Goal: Task Accomplishment & Management: Use online tool/utility

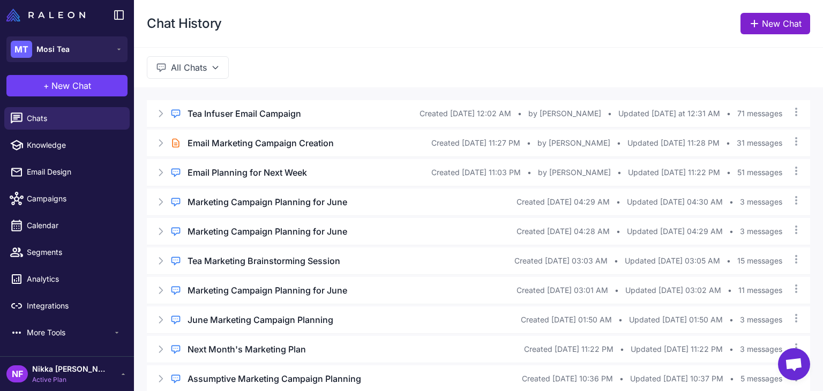
click at [761, 31] on link "New Chat" at bounding box center [776, 23] width 70 height 21
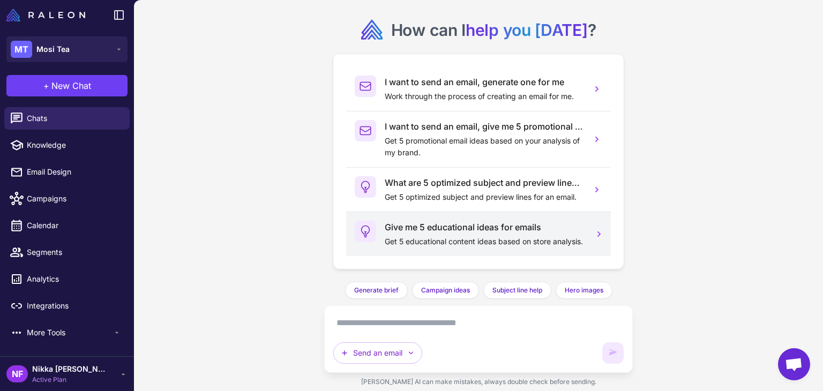
scroll to position [47, 0]
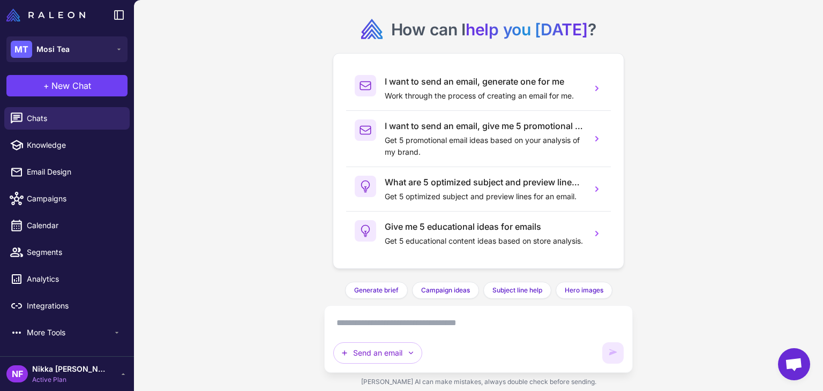
click at [389, 316] on textarea at bounding box center [478, 323] width 291 height 17
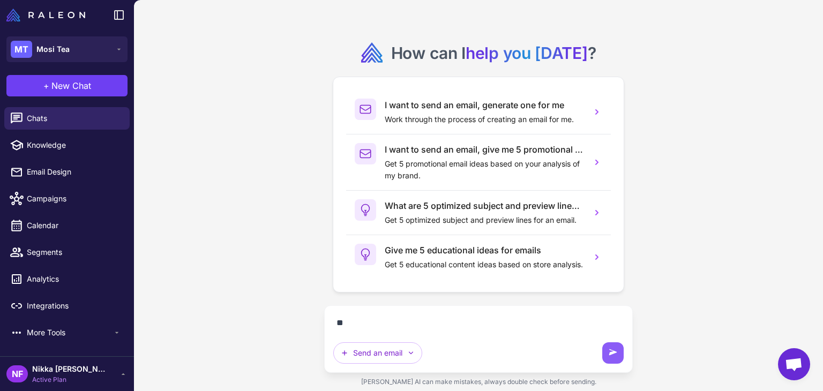
scroll to position [24, 0]
paste textarea "**********"
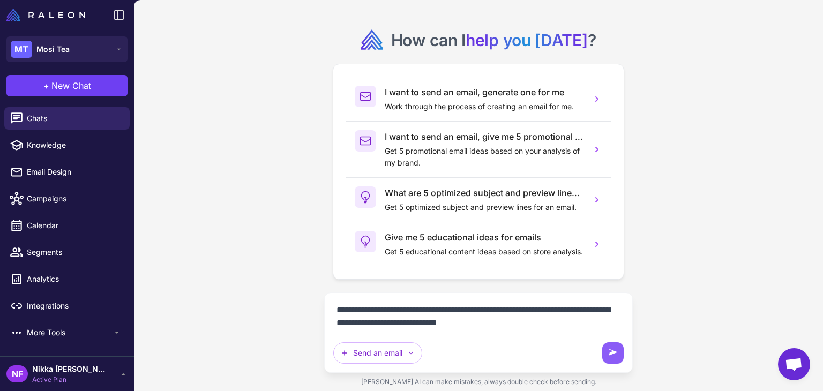
scroll to position [36, 0]
click at [574, 308] on textarea "**********" at bounding box center [478, 317] width 291 height 30
click at [553, 323] on textarea "**********" at bounding box center [478, 317] width 291 height 30
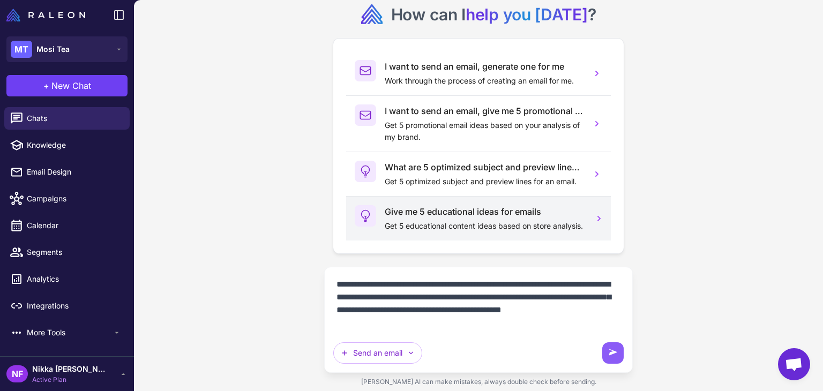
type textarea "**********"
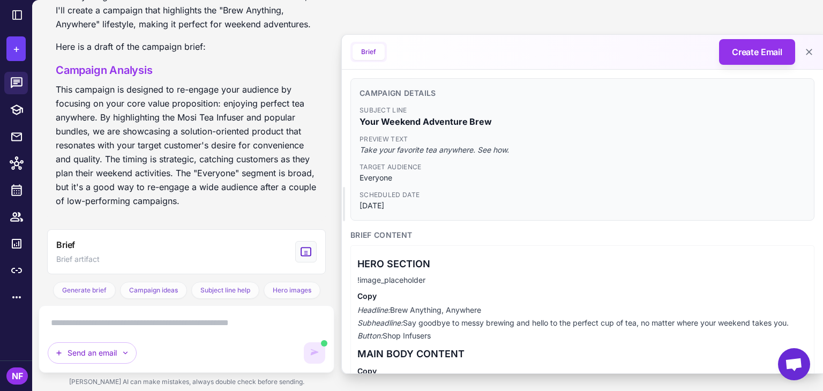
scroll to position [409, 0]
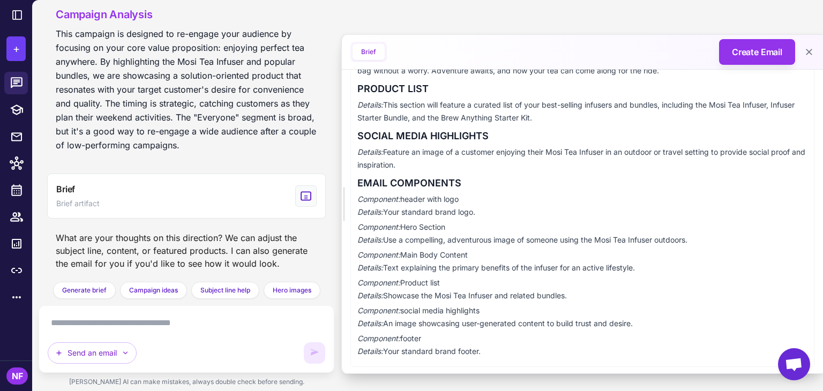
scroll to position [351, 0]
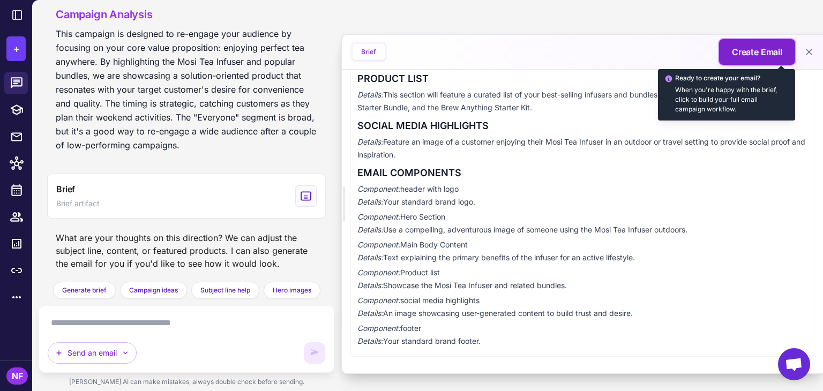
click at [746, 54] on span "Create Email" at bounding box center [757, 52] width 50 height 13
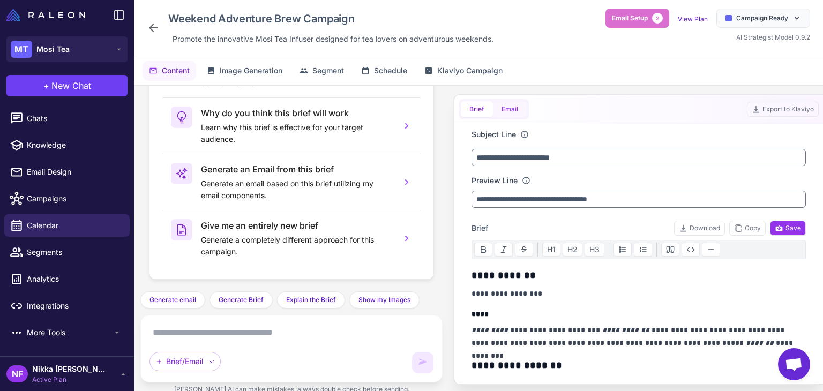
click at [523, 112] on button "Email" at bounding box center [510, 109] width 34 height 16
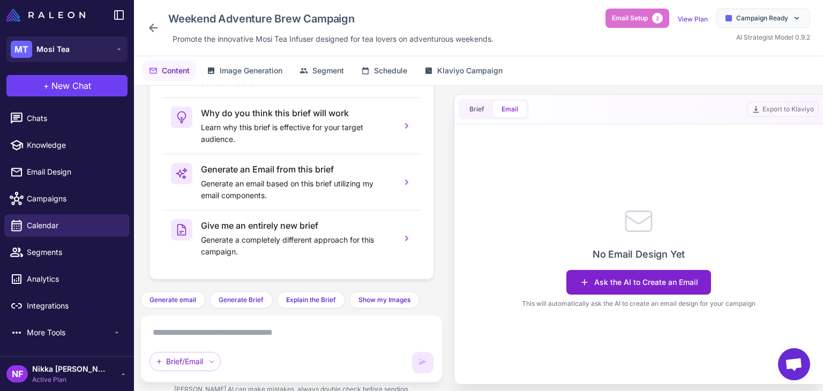
click at [628, 280] on button "Ask the AI to Create an Email" at bounding box center [639, 282] width 145 height 25
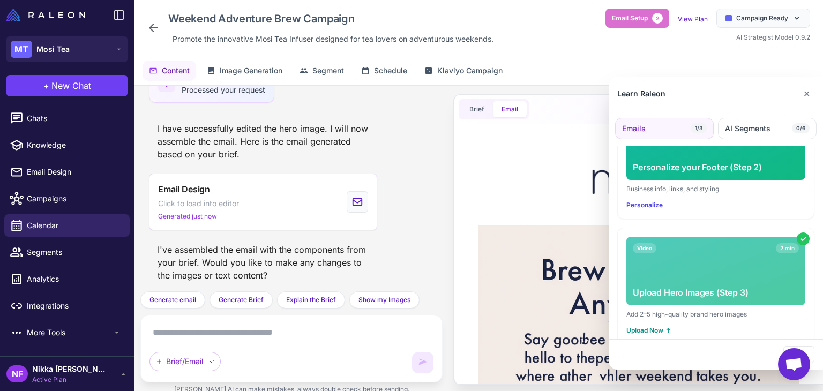
scroll to position [339, 0]
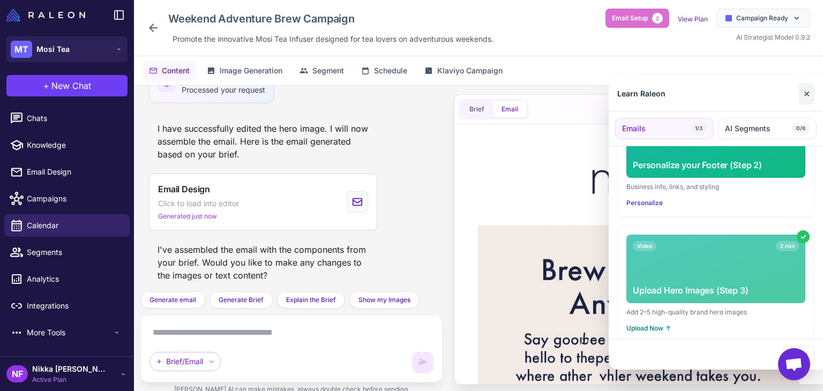
click at [807, 102] on button "✕" at bounding box center [807, 93] width 16 height 21
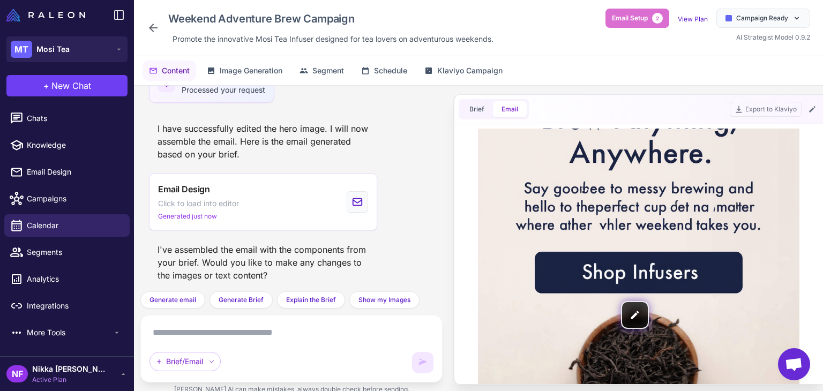
scroll to position [0, 0]
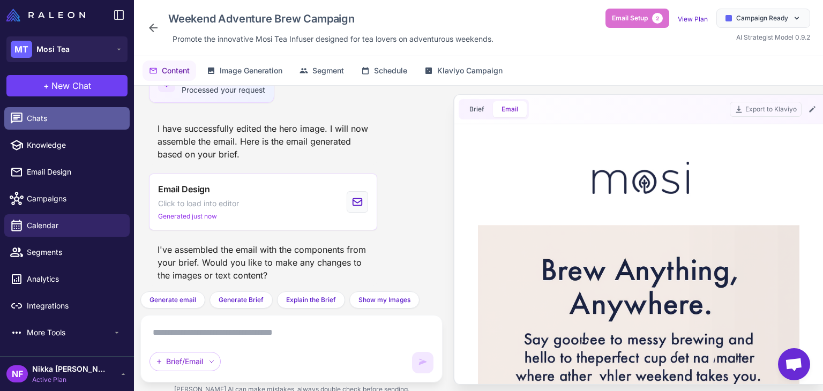
click at [49, 118] on span "Chats" at bounding box center [74, 119] width 94 height 12
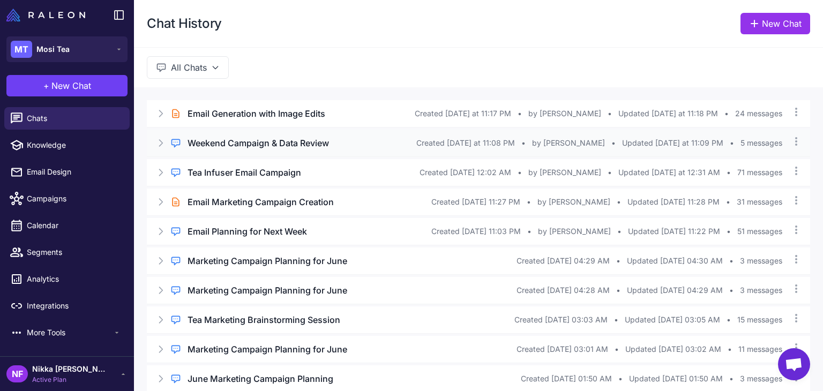
click at [255, 142] on h3 "Weekend Campaign & Data Review" at bounding box center [259, 143] width 142 height 13
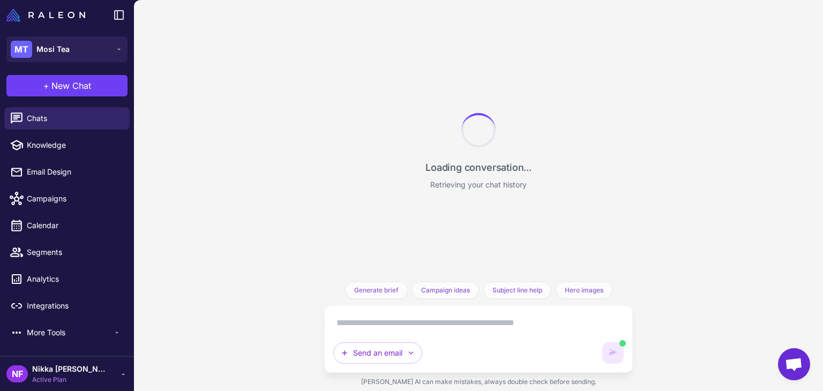
scroll to position [467, 0]
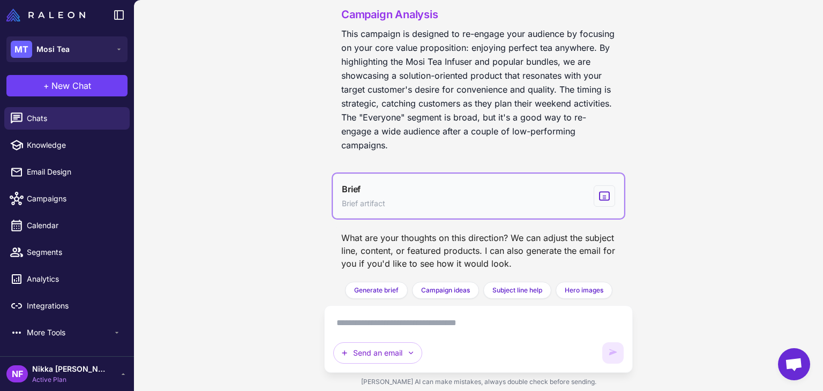
click at [491, 188] on button "Brief Brief artifact" at bounding box center [479, 196] width 292 height 45
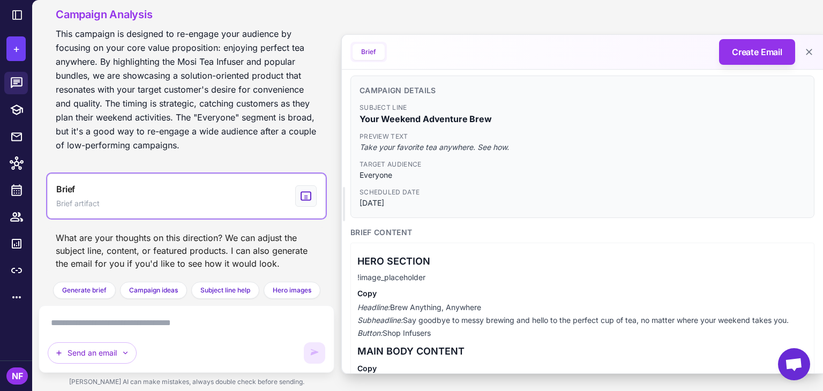
scroll to position [0, 0]
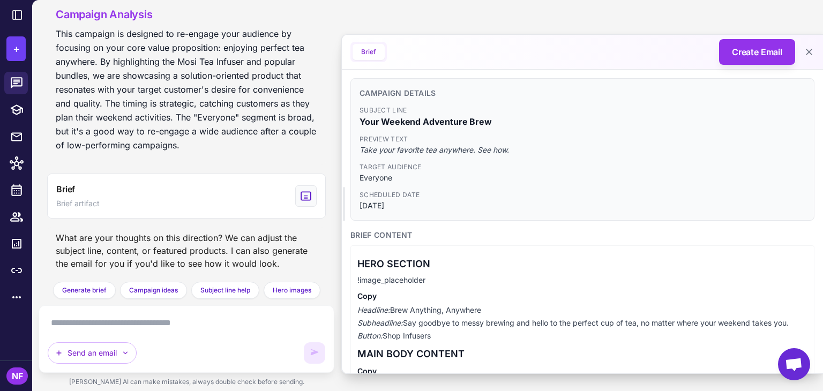
click at [195, 329] on textarea at bounding box center [187, 323] width 278 height 17
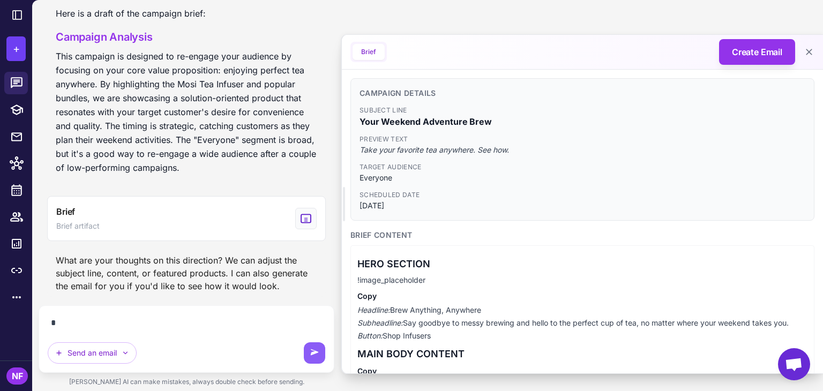
scroll to position [444, 0]
type textarea "*"
type textarea "**********"
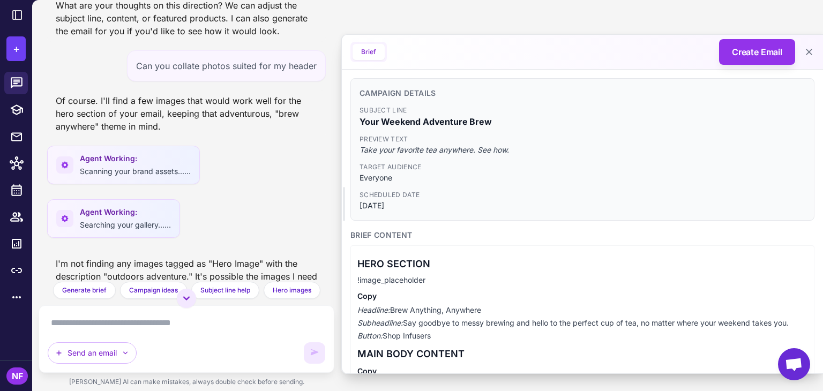
scroll to position [654, 0]
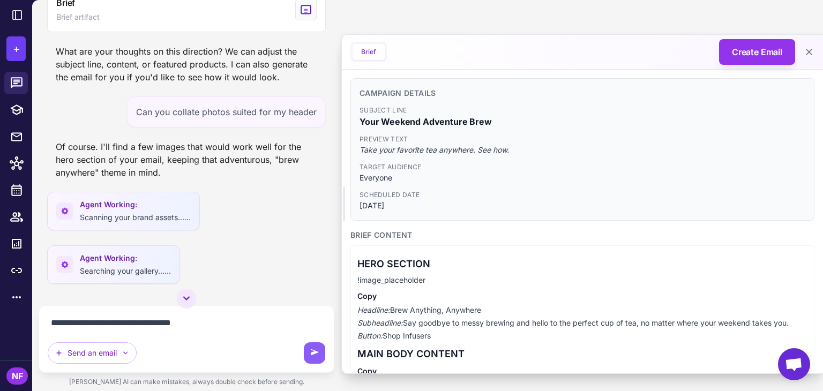
type textarea "**********"
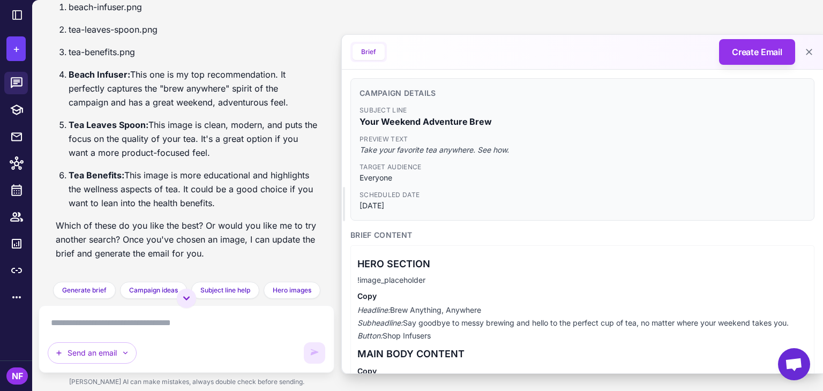
scroll to position [1766, 0]
drag, startPoint x: 359, startPoint y: 121, endPoint x: 482, endPoint y: 121, distance: 123.8
click at [482, 121] on div "Campaign Details Subject Line Your Weekend Adventure Brew Preview Text Take you…" at bounding box center [583, 149] width 464 height 143
drag, startPoint x: 487, startPoint y: 121, endPoint x: 360, endPoint y: 117, distance: 127.1
click at [360, 117] on span "Your Weekend Adventure Brew" at bounding box center [583, 121] width 446 height 13
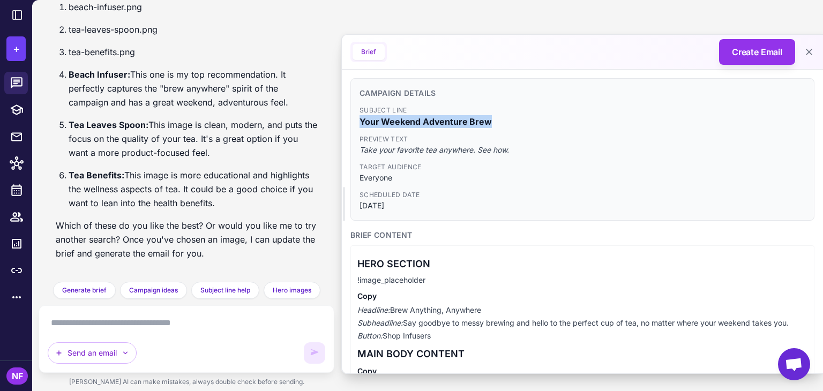
copy span "Your Weekend Adventure Brew"
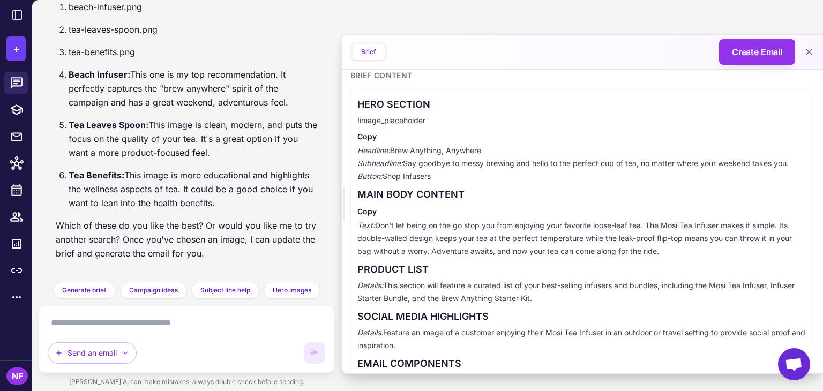
scroll to position [107, 0]
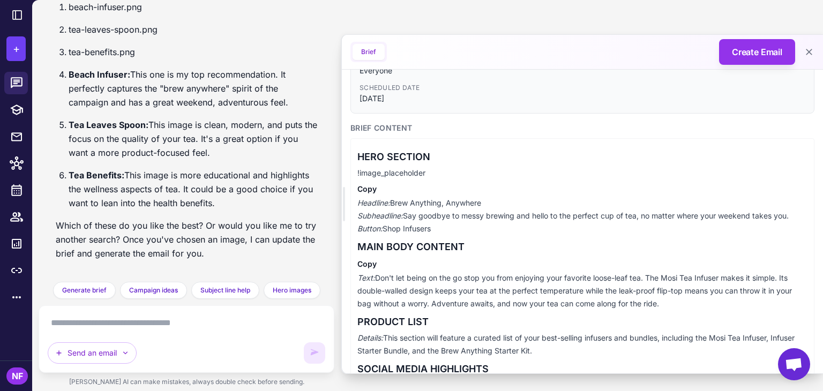
drag, startPoint x: 379, startPoint y: 275, endPoint x: 686, endPoint y: 299, distance: 308.1
click at [686, 299] on p "Text: Don't let being on the go stop you from enjoying your favorite loose-leaf…" at bounding box center [583, 291] width 450 height 39
copy p "Don't let being on the go stop you from enjoying your favorite loose-leaf tea. …"
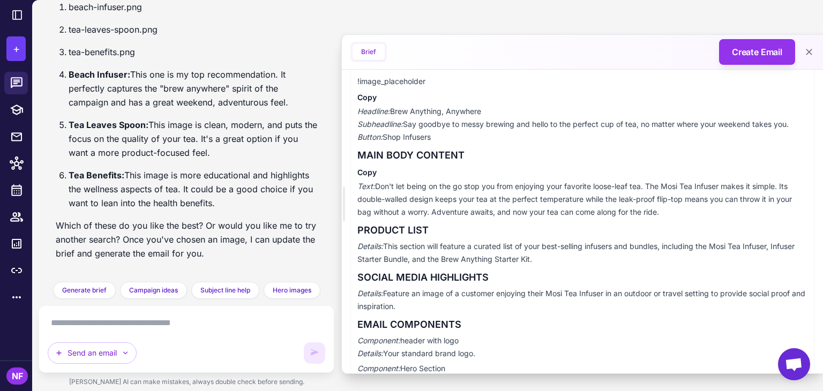
scroll to position [190, 0]
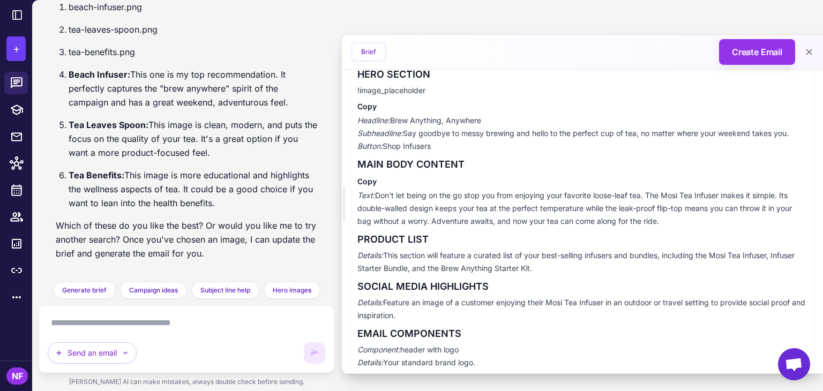
click at [399, 155] on div "HERO SECTION !image_placeholder Copy Headline: Brew Anything, Anywhere Subheadl…" at bounding box center [583, 287] width 464 height 462
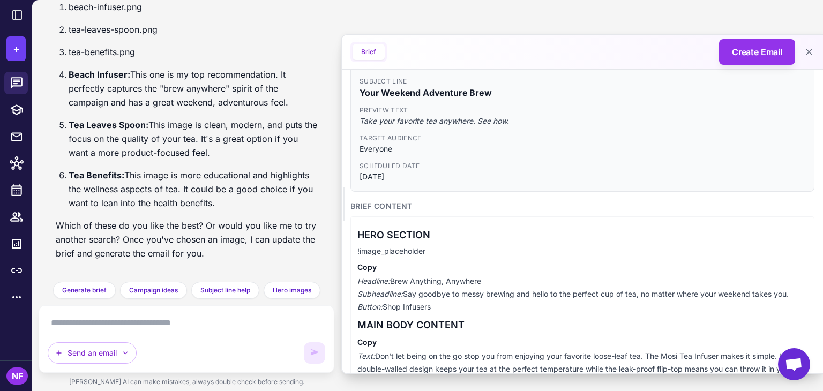
scroll to position [0, 0]
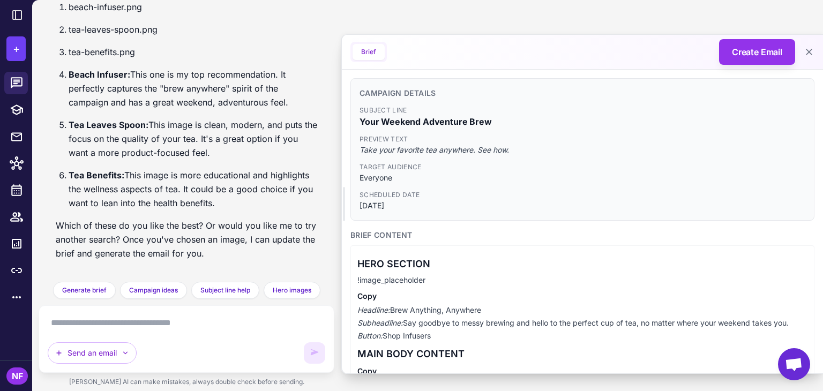
drag, startPoint x: 394, startPoint y: 309, endPoint x: 495, endPoint y: 310, distance: 101.3
click at [495, 310] on p "Headline: Brew Anything, Anywhere Subheadline: Say goodbye to messy brewing and…" at bounding box center [583, 323] width 450 height 39
copy p "Brew Anything, Anywhere"
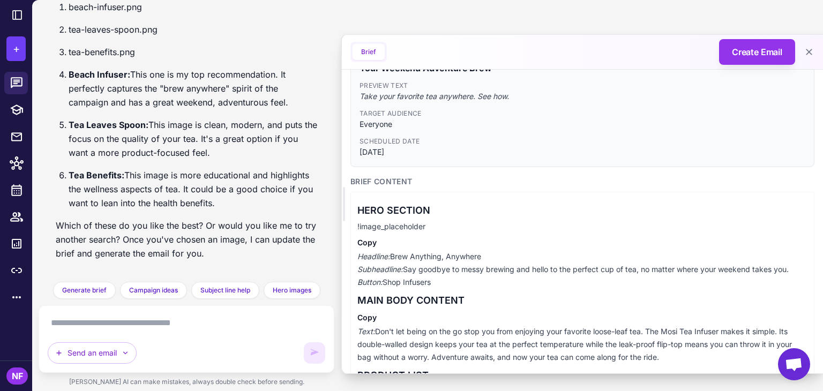
drag, startPoint x: 405, startPoint y: 270, endPoint x: 811, endPoint y: 264, distance: 405.3
click at [811, 264] on div "Campaign Details Subject Line Your Weekend Adventure Brew Preview Text Take you…" at bounding box center [582, 343] width 481 height 655
copy p "Say goodbye to messy brewing and hello to the perfect cup of tea, no matter whe…"
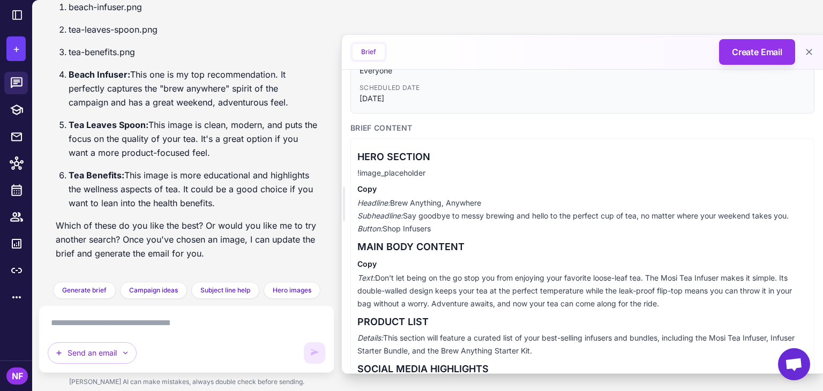
copy p "Say goodbye to messy brewing and hello to the perfect cup of tea, no matter whe…"
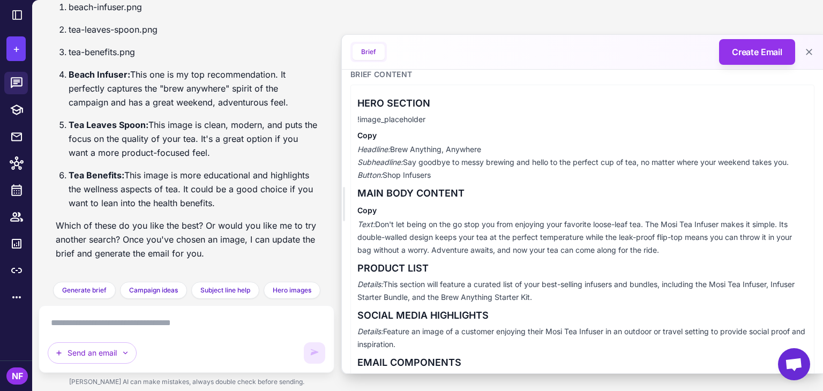
drag, startPoint x: 386, startPoint y: 173, endPoint x: 442, endPoint y: 176, distance: 55.8
click at [442, 176] on p "Headline: Brew Anything, Anywhere Subheadline: Say goodbye to messy brewing and…" at bounding box center [583, 162] width 450 height 39
copy p "Shop Infusers"
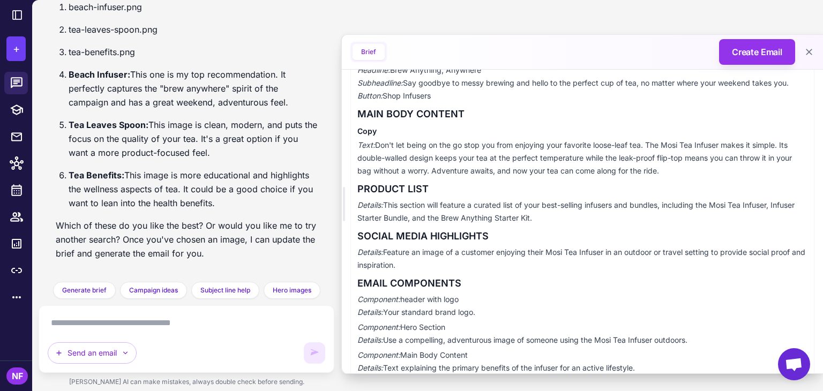
scroll to position [190, 0]
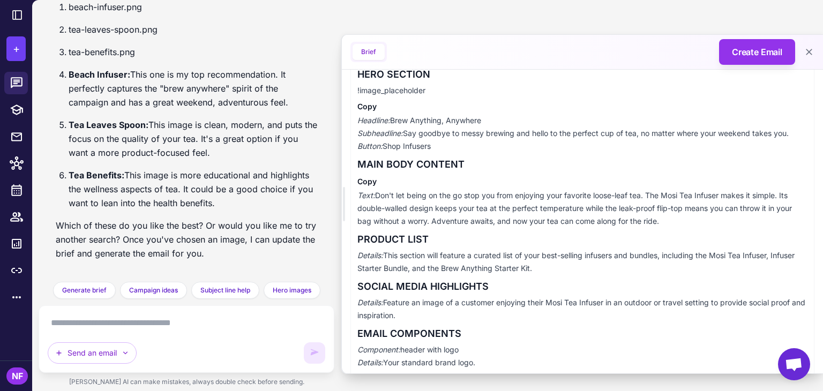
click at [170, 323] on textarea at bounding box center [187, 323] width 278 height 17
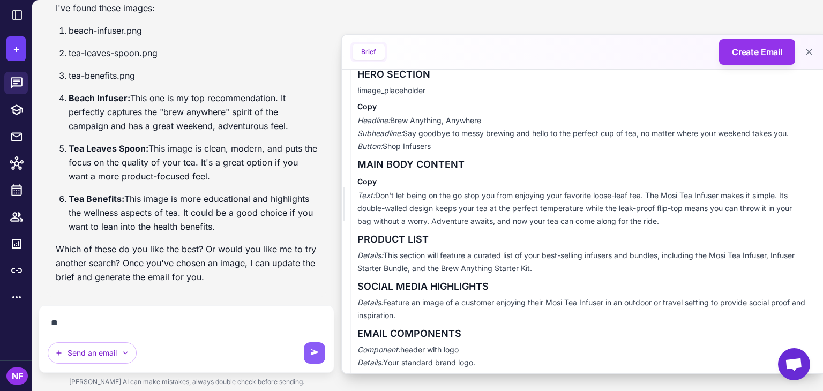
type textarea "*"
type textarea "**********"
click at [311, 359] on button at bounding box center [314, 353] width 21 height 21
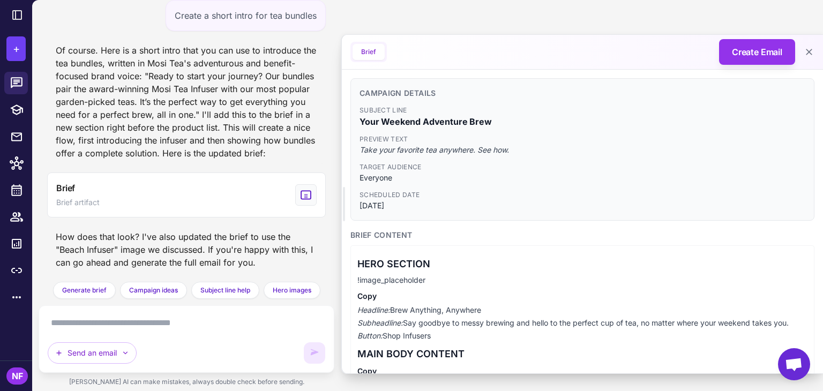
scroll to position [2061, 0]
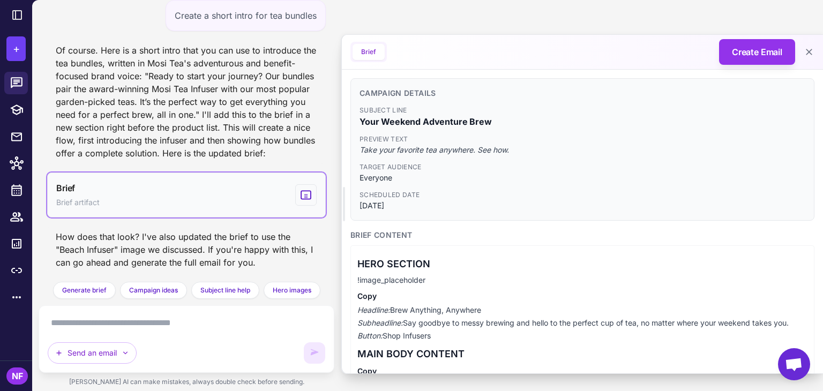
click at [300, 194] on icon "View generated Brief" at bounding box center [306, 195] width 12 height 13
click at [218, 195] on button "Brief Brief artifact" at bounding box center [186, 195] width 279 height 45
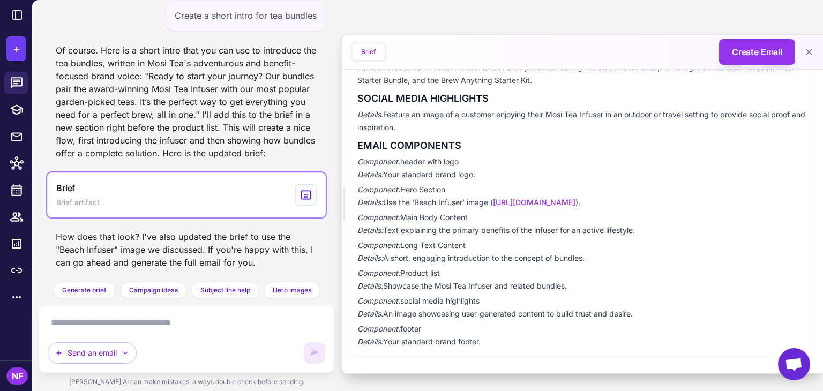
scroll to position [441, 0]
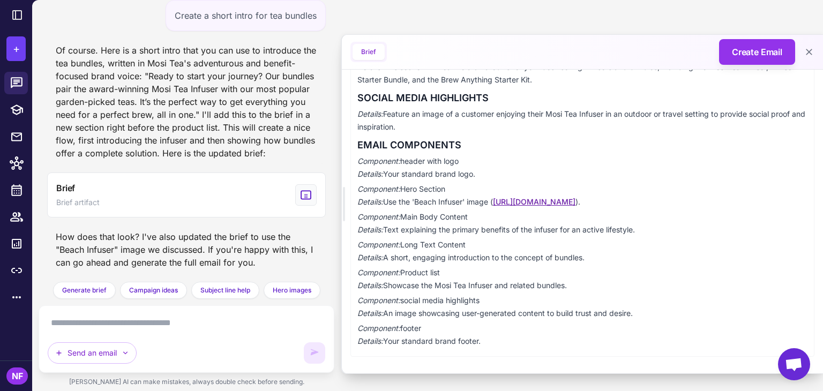
click at [534, 202] on link "https://dqpqjbq51w8fz.cloudfront.net/images/organization=1291/M-h1.png" at bounding box center [534, 201] width 83 height 9
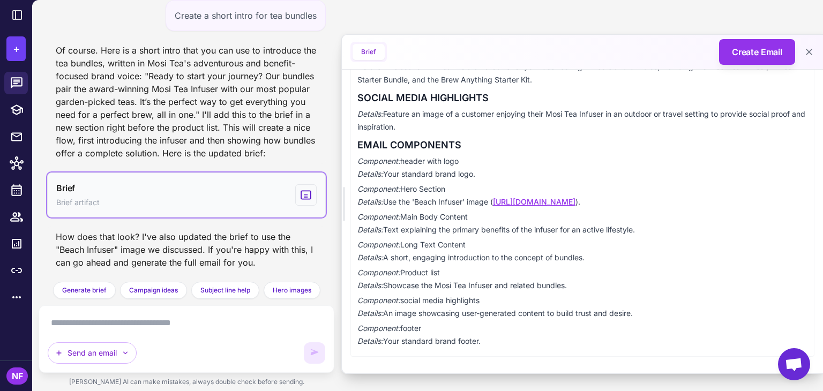
click at [284, 195] on button "Brief Brief artifact" at bounding box center [186, 195] width 279 height 45
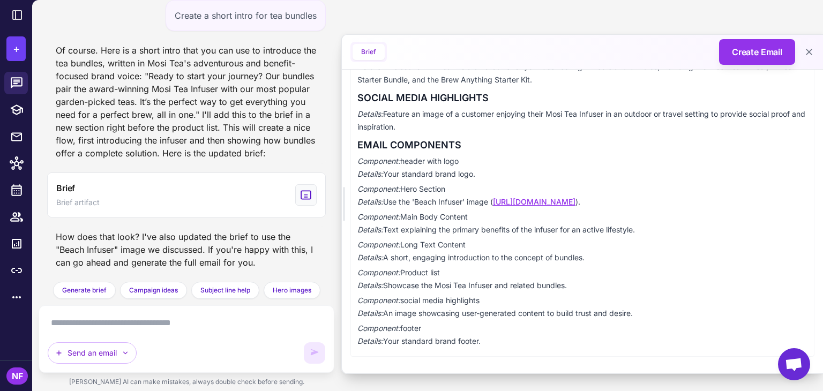
click at [307, 118] on div "Of course. Here is a short intro that you can use to introduce the tea bundles,…" at bounding box center [186, 102] width 279 height 124
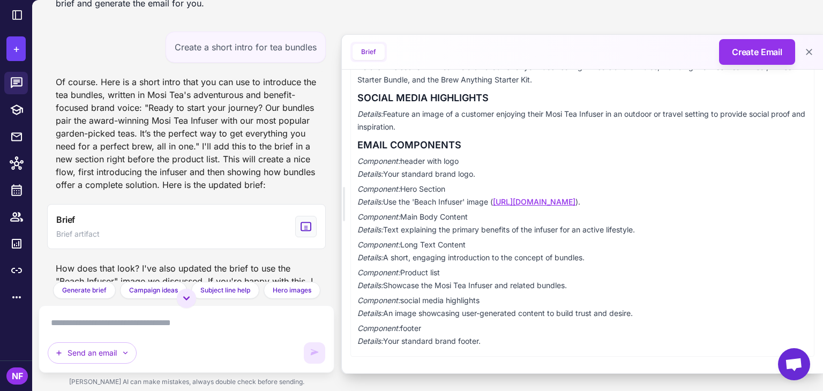
scroll to position [2061, 0]
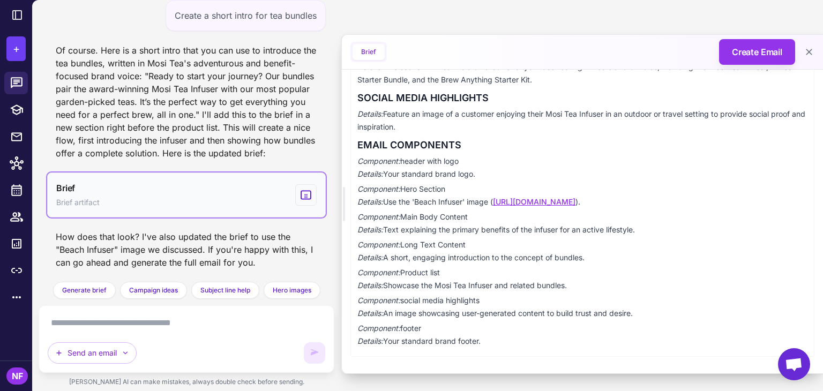
click at [285, 192] on button "Brief Brief artifact" at bounding box center [186, 195] width 279 height 45
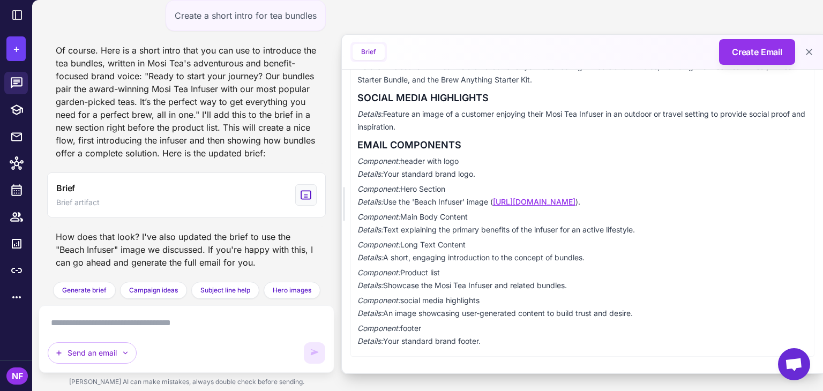
click at [105, 326] on textarea at bounding box center [187, 323] width 278 height 17
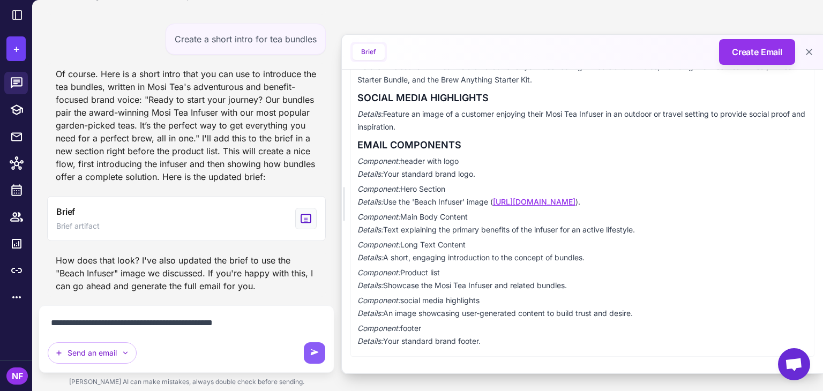
scroll to position [2037, 0]
paste textarea "**********"
type textarea "**********"
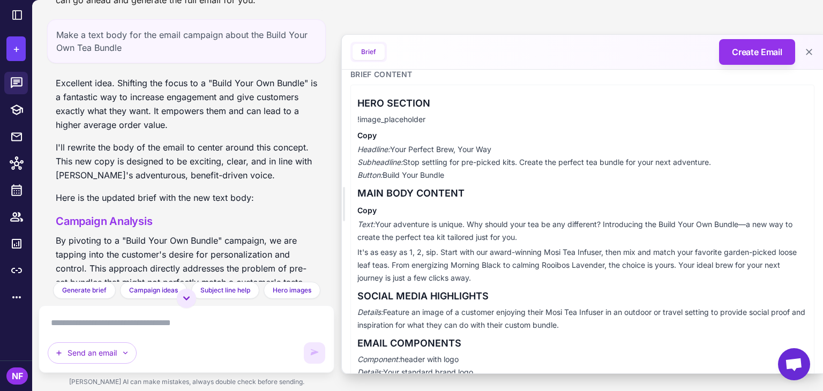
scroll to position [316, 0]
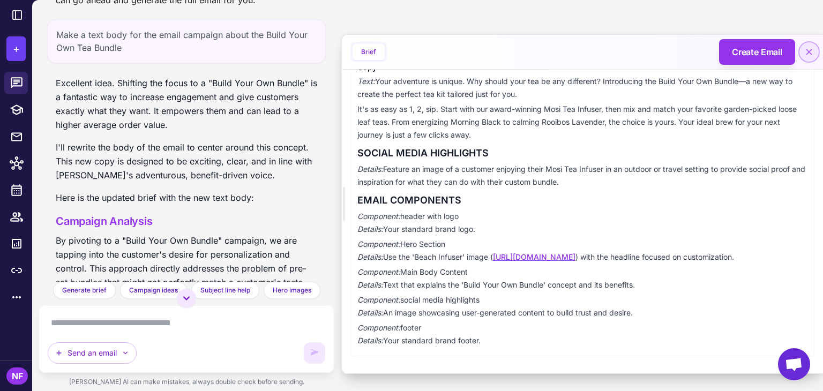
click at [808, 54] on icon at bounding box center [809, 52] width 11 height 11
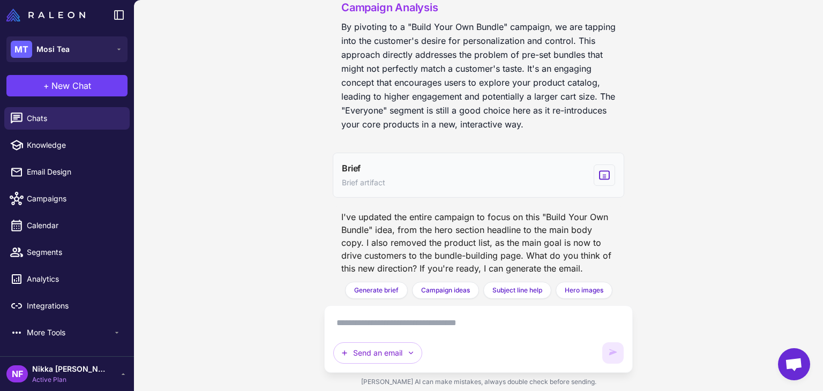
scroll to position [2505, 0]
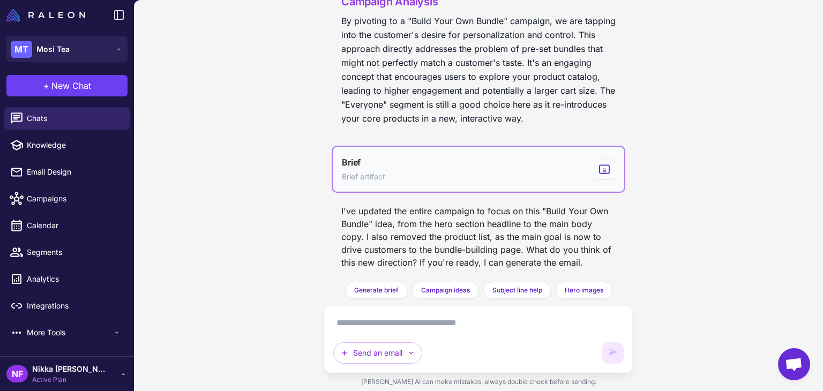
click at [594, 169] on div "View generated Brief" at bounding box center [604, 169] width 21 height 21
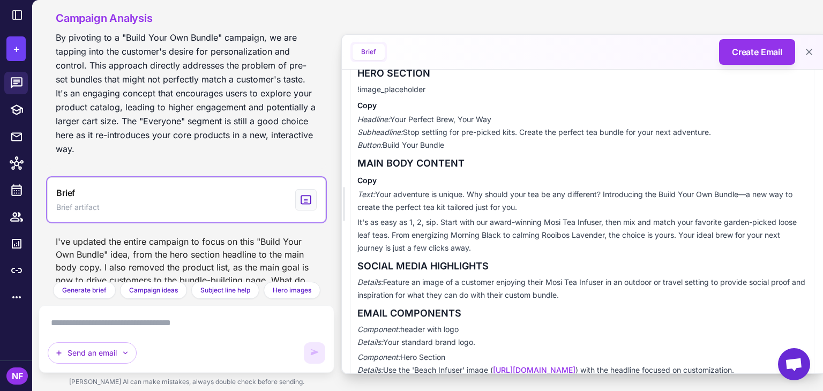
scroll to position [209, 0]
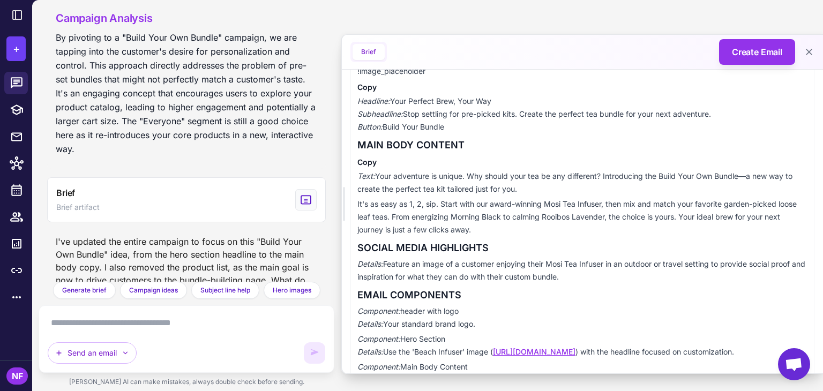
drag, startPoint x: 517, startPoint y: 189, endPoint x: 377, endPoint y: 174, distance: 140.7
click at [377, 174] on p "Text: Your adventure is unique. Why should your tea be any different? Introduci…" at bounding box center [583, 183] width 450 height 26
copy p "Your adventure is unique. Why should your tea be any different? Introducing the…"
click at [616, 213] on p "It's as easy as 1, 2, sip. Start with our award-winning Mosi Tea Infuser, then …" at bounding box center [583, 217] width 450 height 39
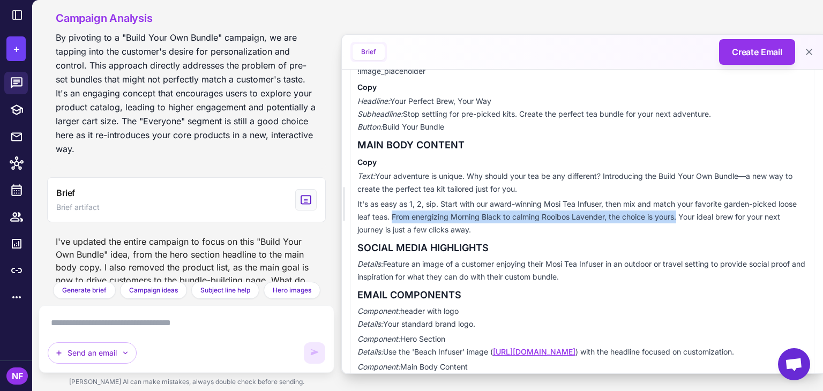
drag, startPoint x: 414, startPoint y: 215, endPoint x: 702, endPoint y: 219, distance: 287.4
click at [702, 219] on p "It's as easy as 1, 2, sip. Start with our award-winning Mosi Tea Infuser, then …" at bounding box center [583, 217] width 450 height 39
copy p "From energizing Morning Black to calming Rooibos Lavender, the choice is yours."
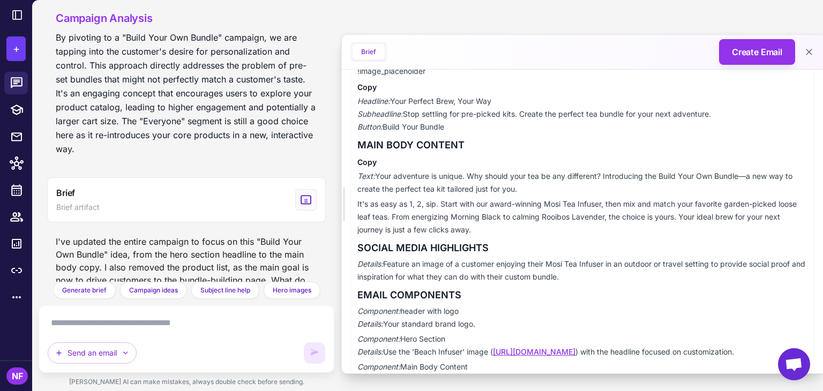
click at [393, 154] on div "HERO SECTION !image_placeholder Copy Headline: Your Perfect Brew, Your Way Subh…" at bounding box center [583, 243] width 464 height 415
drag, startPoint x: 385, startPoint y: 127, endPoint x: 466, endPoint y: 129, distance: 81.0
click at [466, 129] on p "Headline: Your Perfect Brew, Your Way Subheadline: Stop settling for pre-picked…" at bounding box center [583, 114] width 450 height 39
copy p "Build Your Bundle"
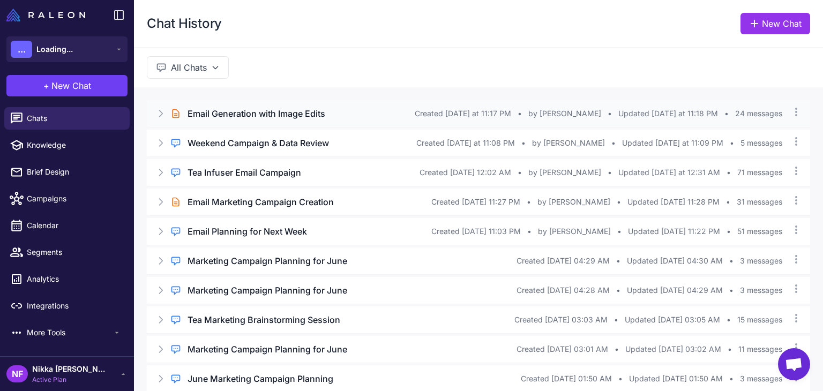
click at [259, 108] on h3 "Email Generation with Image Edits" at bounding box center [257, 113] width 138 height 13
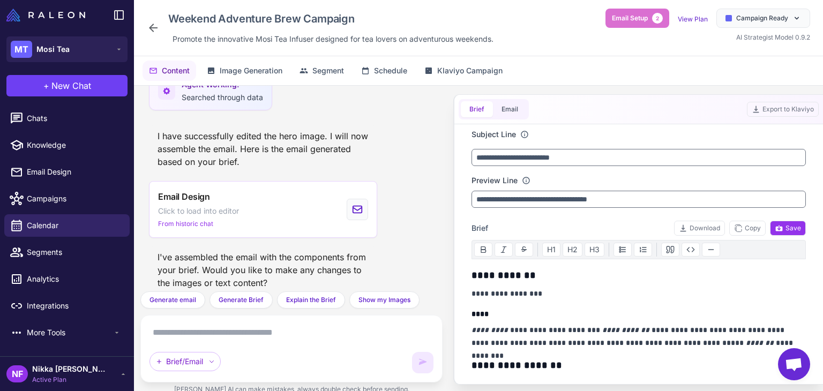
scroll to position [1026, 0]
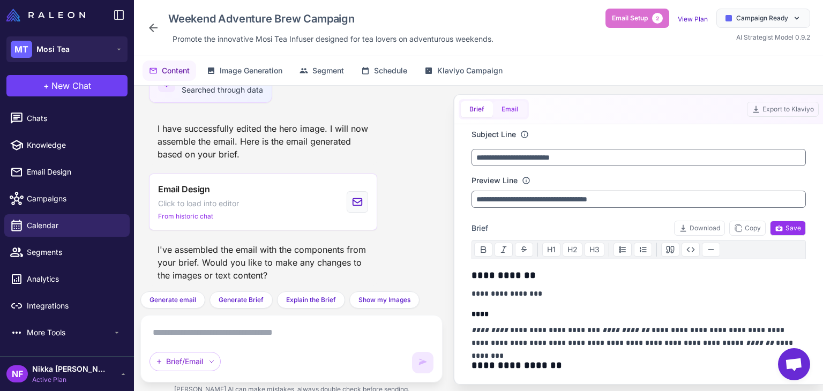
click at [516, 107] on button "Email" at bounding box center [510, 109] width 34 height 16
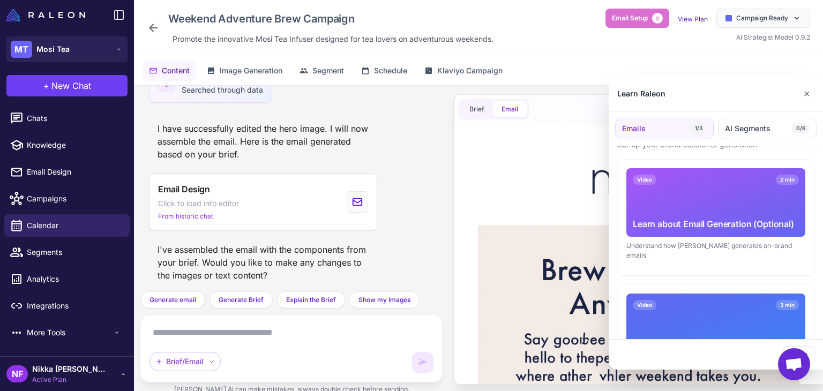
scroll to position [107, 0]
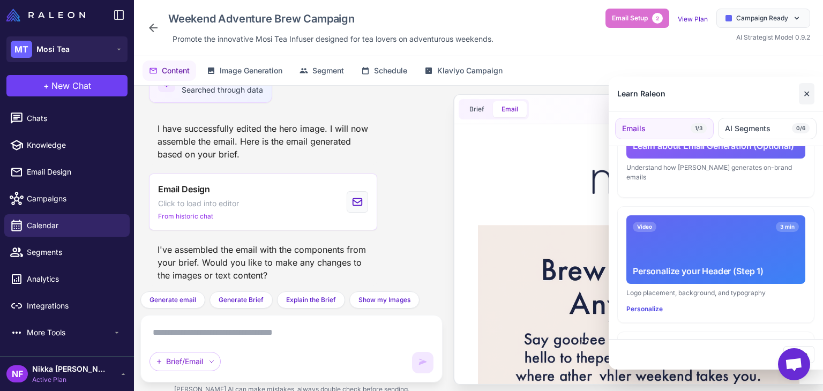
click at [812, 97] on button "✕" at bounding box center [807, 93] width 16 height 21
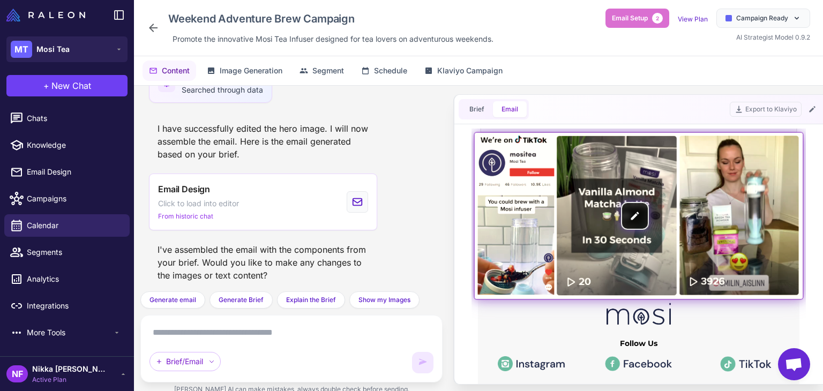
scroll to position [741, 0]
